Goal: Task Accomplishment & Management: Manage account settings

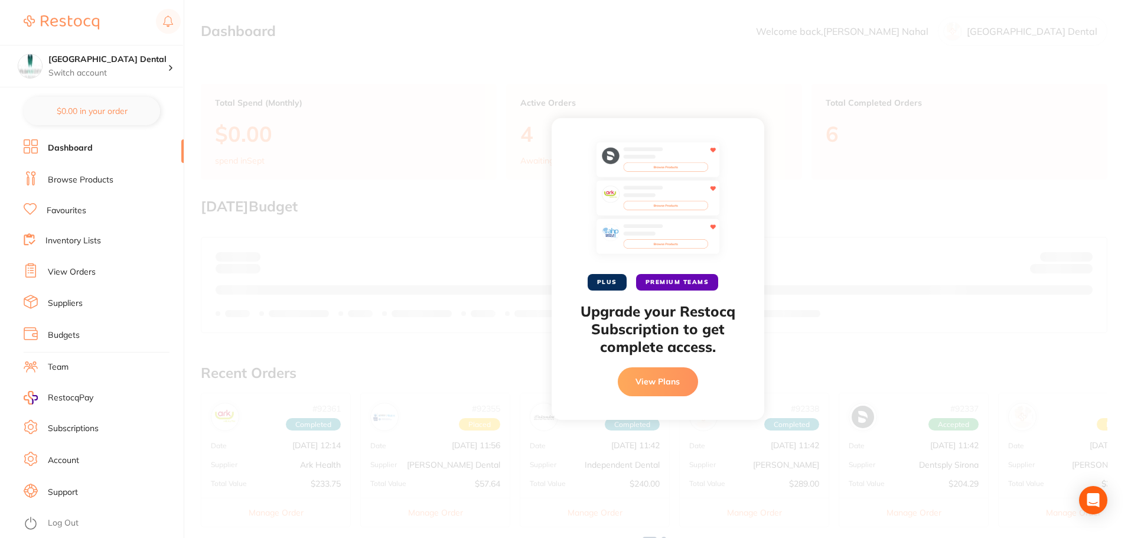
click at [411, 88] on div "PLUS PREMIUM TEAMS Upgrade your Restocq Subscription to get complete access. Vi…" at bounding box center [657, 269] width 946 height 538
click at [628, 378] on button "View Plans" at bounding box center [658, 381] width 80 height 28
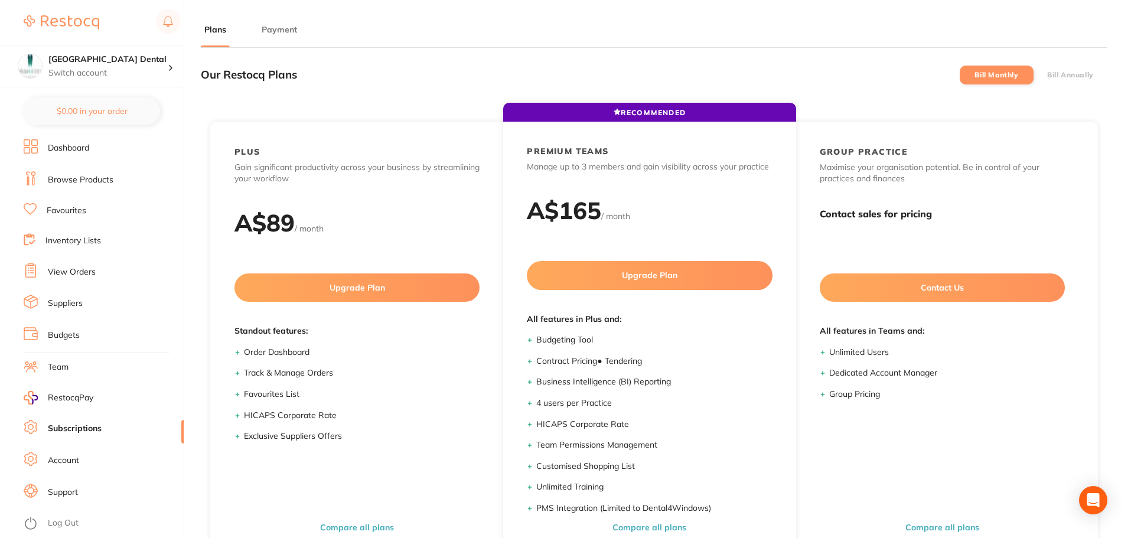
click at [78, 271] on link "View Orders" at bounding box center [72, 272] width 48 height 12
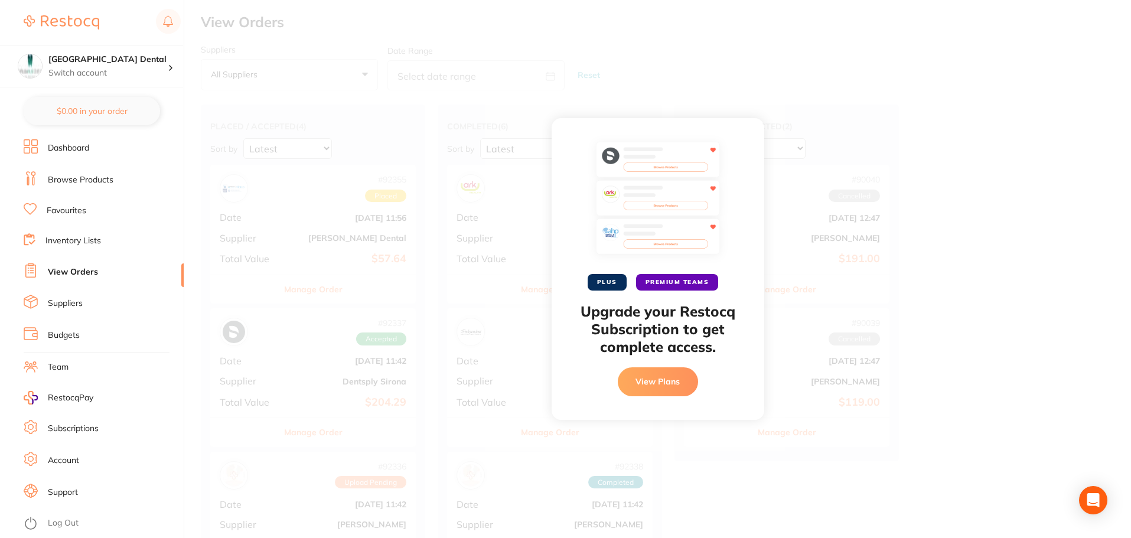
click at [648, 383] on button "View Plans" at bounding box center [658, 381] width 80 height 28
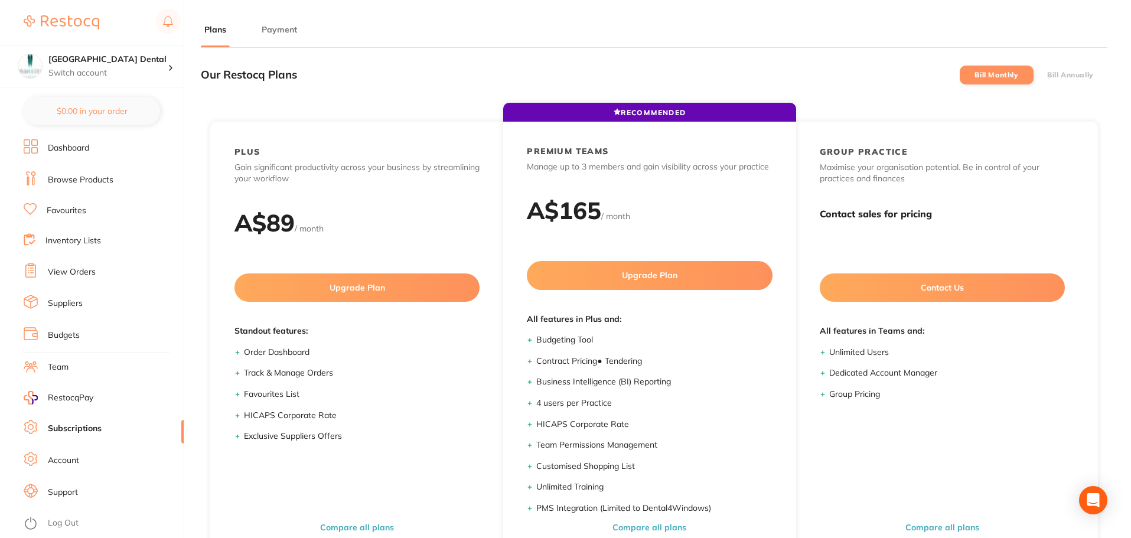
click at [85, 273] on link "View Orders" at bounding box center [72, 272] width 48 height 12
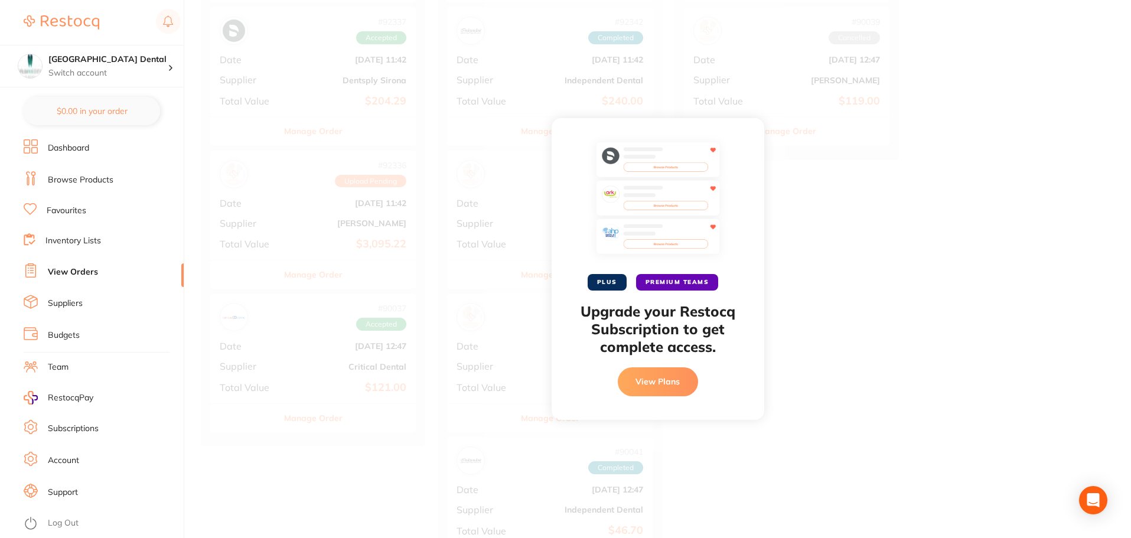
scroll to position [354, 0]
